Goal: Navigation & Orientation: Find specific page/section

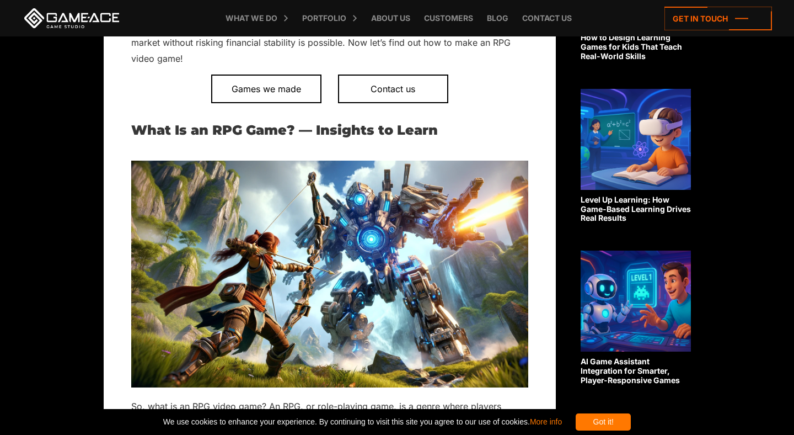
scroll to position [550, 0]
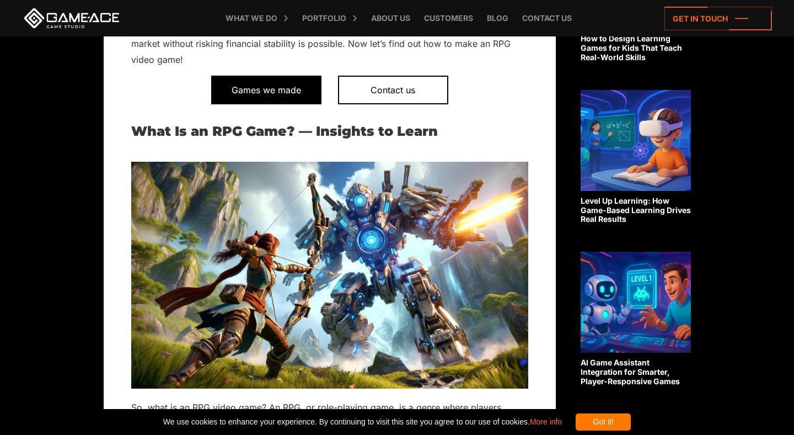
click at [288, 87] on span "Games we made" at bounding box center [266, 90] width 110 height 29
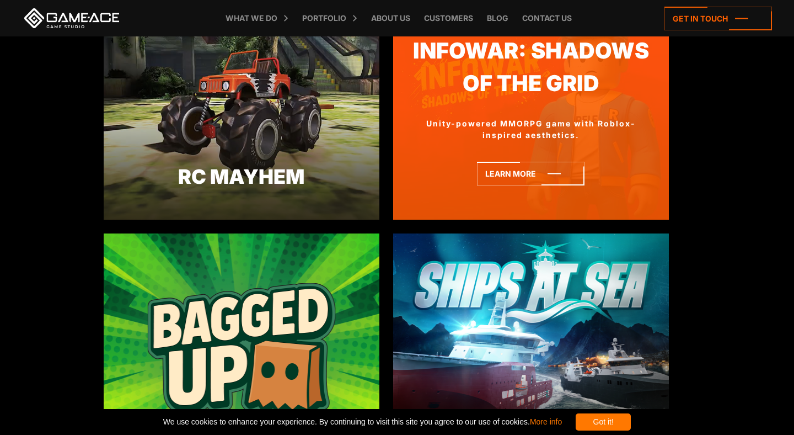
scroll to position [1119, 0]
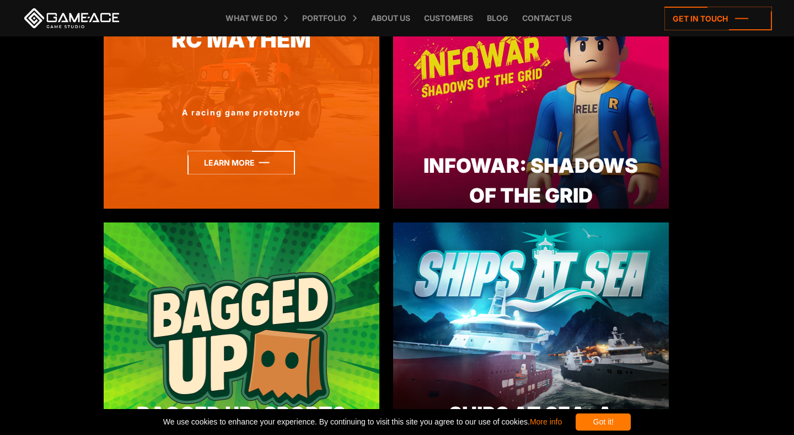
click at [222, 156] on icon at bounding box center [241, 163] width 108 height 24
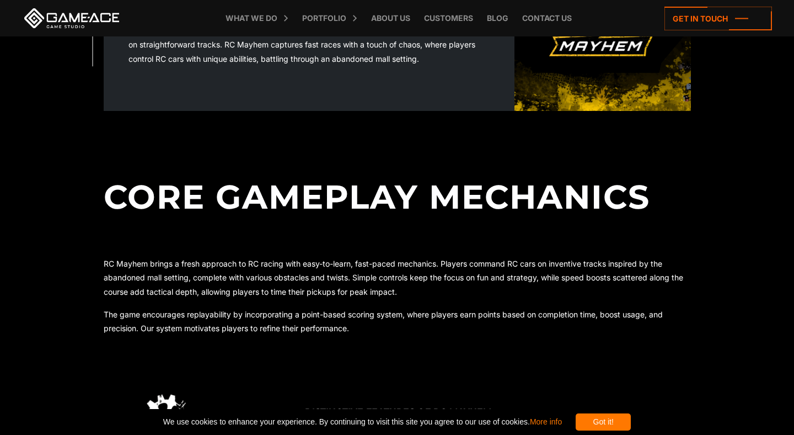
scroll to position [402, 0]
